Goal: Task Accomplishment & Management: Use online tool/utility

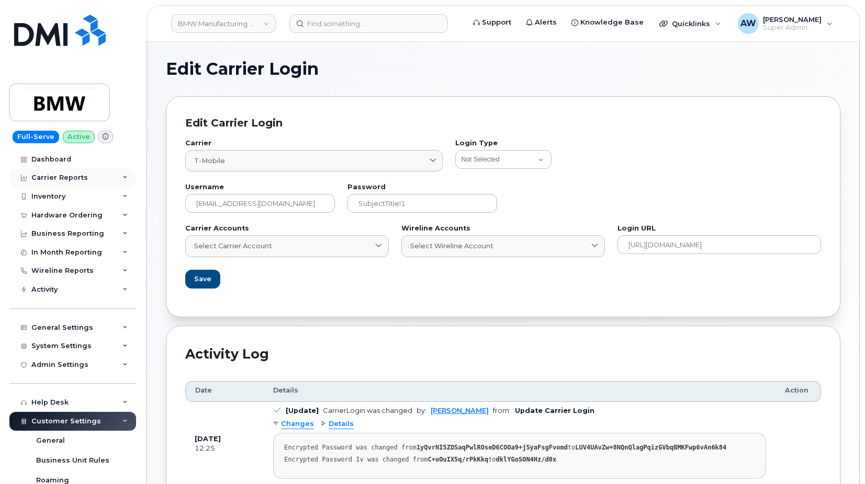
click at [75, 177] on div "Carrier Reports" at bounding box center [59, 178] width 56 height 8
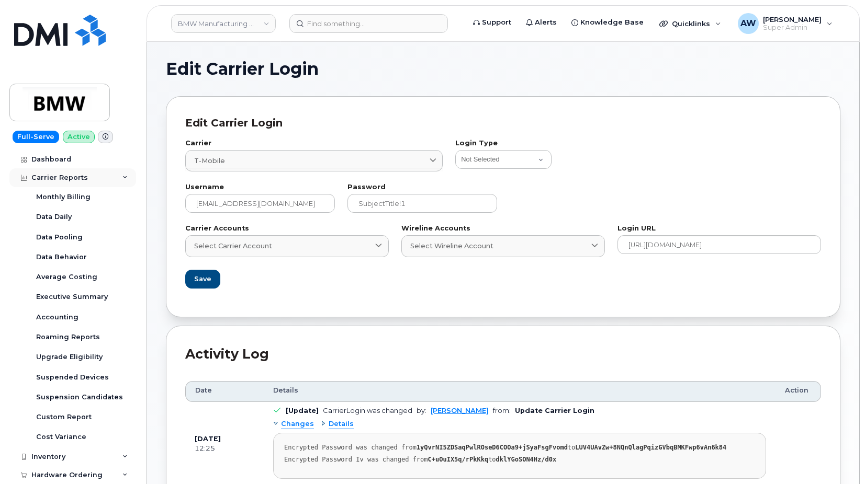
click at [98, 175] on div "Carrier Reports" at bounding box center [72, 177] width 127 height 19
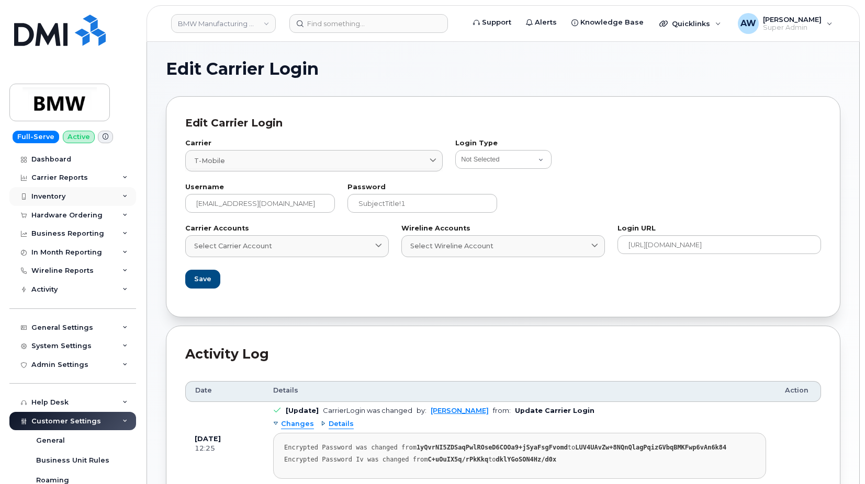
click at [90, 198] on div "Inventory" at bounding box center [72, 196] width 127 height 19
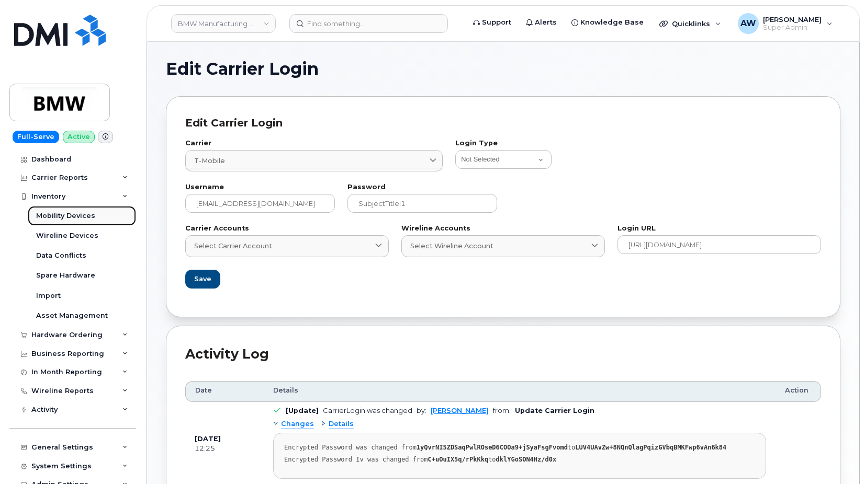
click at [89, 214] on div "Mobility Devices" at bounding box center [65, 215] width 59 height 9
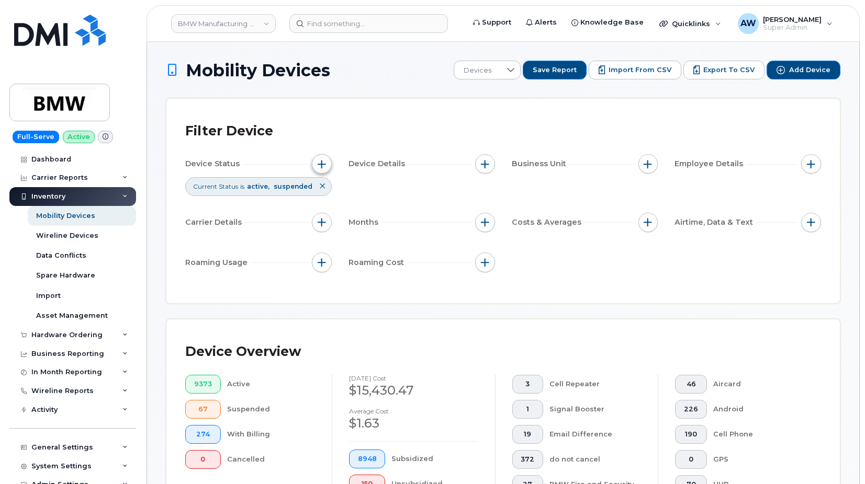
click at [322, 166] on span "button" at bounding box center [321, 164] width 8 height 8
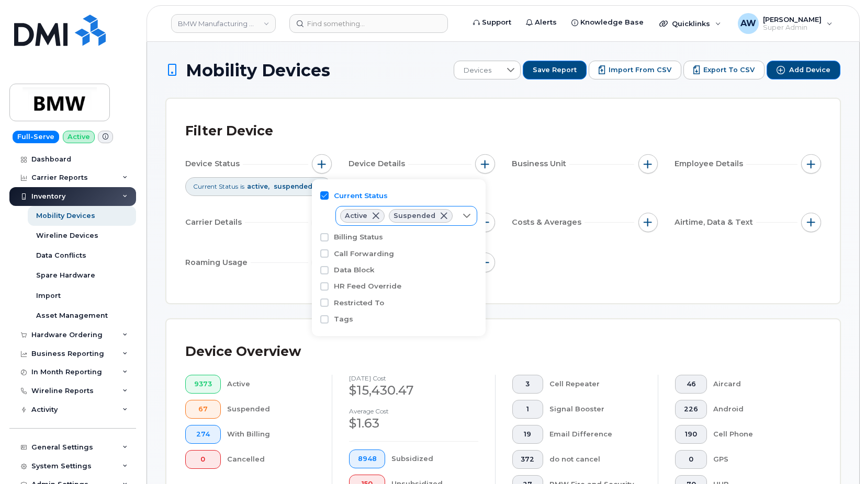
click at [467, 219] on div at bounding box center [467, 216] width 20 height 19
click at [430, 275] on li "Cancelled" at bounding box center [404, 276] width 139 height 18
checkbox input "true"
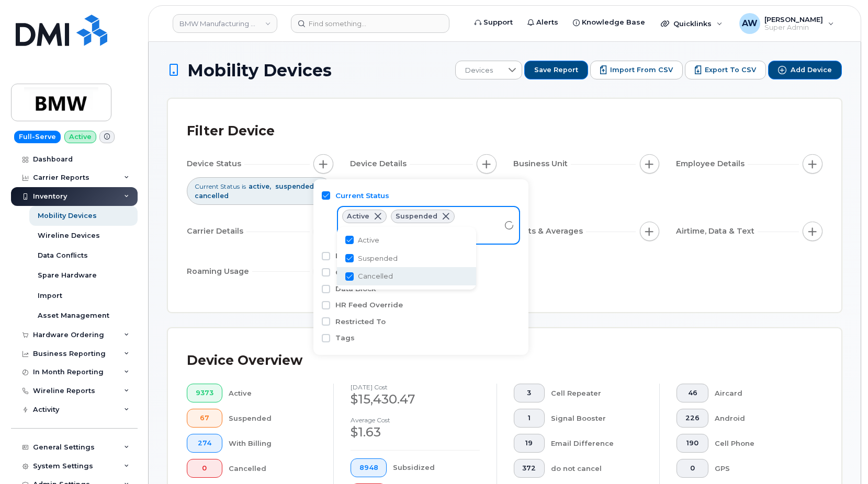
scroll to position [262, 0]
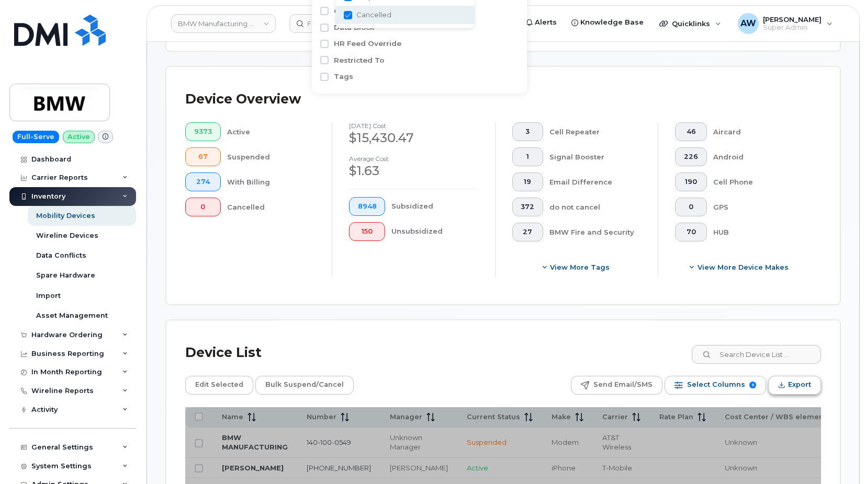
click at [816, 387] on button "Export" at bounding box center [794, 385] width 53 height 19
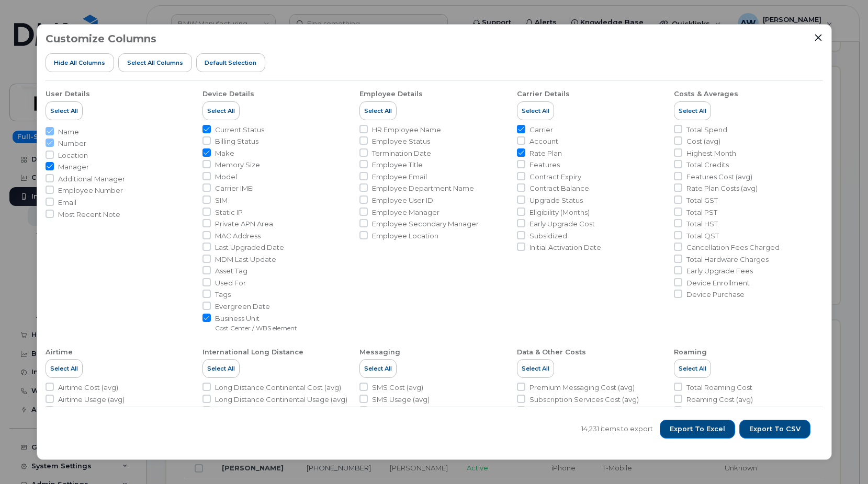
click at [552, 141] on span "Account" at bounding box center [543, 142] width 29 height 10
click at [525, 141] on input "Account" at bounding box center [521, 141] width 8 height 8
checkbox input "true"
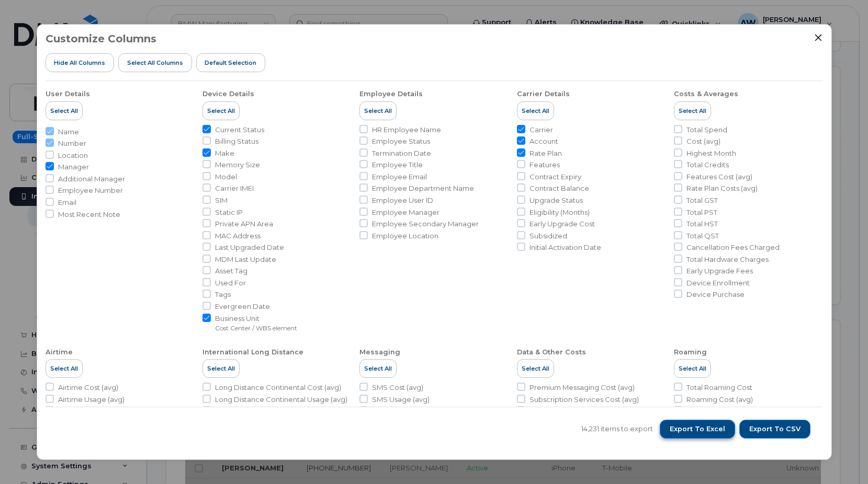
click at [719, 426] on span "Export to Excel" at bounding box center [696, 429] width 55 height 9
